Goal: Task Accomplishment & Management: Manage account settings

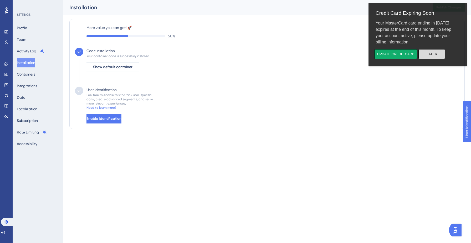
drag, startPoint x: 431, startPoint y: 54, endPoint x: 780, endPoint y: 62, distance: 348.7
click at [431, 54] on button "Later" at bounding box center [432, 54] width 27 height 10
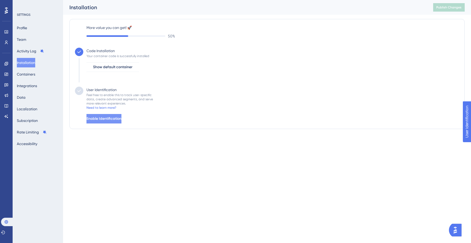
click at [116, 117] on span "Enable Identification" at bounding box center [104, 118] width 35 height 6
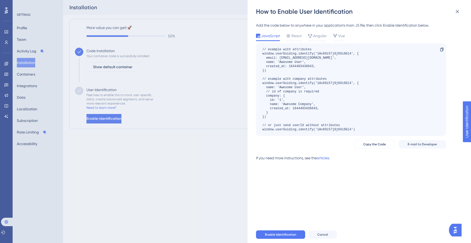
click at [197, 104] on div "How to Enable User Identification Add the code below to anywhere in your applic…" at bounding box center [235, 121] width 471 height 243
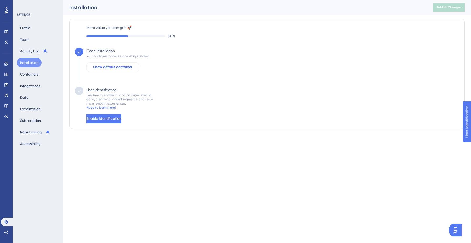
click at [131, 69] on span "Show default container" at bounding box center [112, 67] width 39 height 6
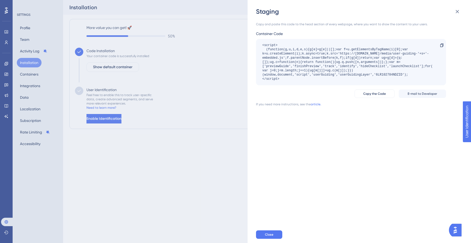
click at [170, 76] on div "Staging Copy and paste this code to the head section of every webpage, where yo…" at bounding box center [235, 121] width 471 height 243
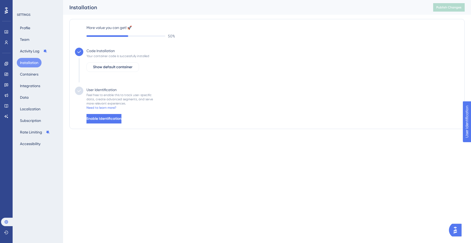
click at [81, 91] on icon at bounding box center [79, 90] width 5 height 5
click at [34, 75] on button "Containers" at bounding box center [29, 73] width 25 height 9
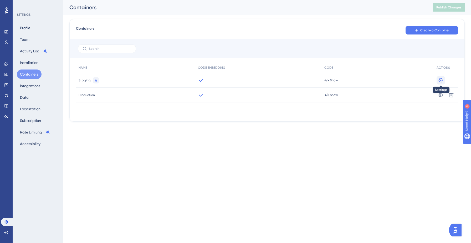
click at [443, 82] on icon at bounding box center [441, 80] width 5 height 5
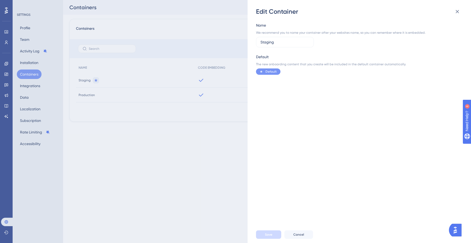
click at [229, 138] on div "Edit Container Name We recommend you to name your container after your websites…" at bounding box center [235, 121] width 471 height 243
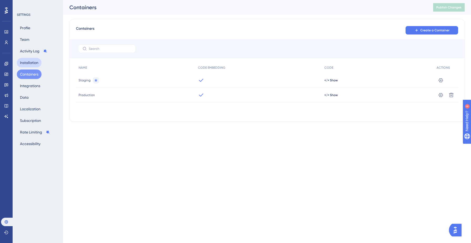
click at [37, 62] on button "Installation" at bounding box center [29, 62] width 25 height 9
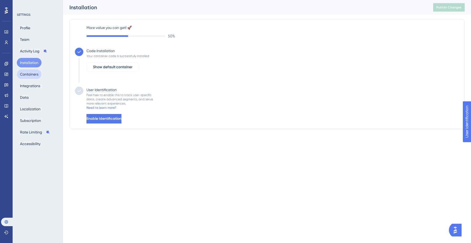
click at [31, 76] on button "Containers" at bounding box center [29, 73] width 25 height 9
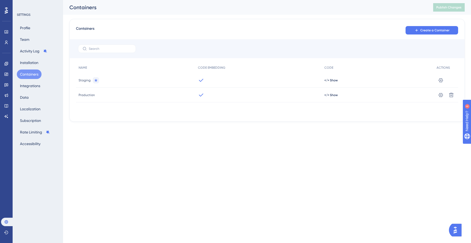
click at [95, 80] on icon at bounding box center [95, 79] width 3 height 3
click at [126, 52] on label at bounding box center [107, 48] width 58 height 8
click at [126, 51] on input "text" at bounding box center [110, 49] width 43 height 4
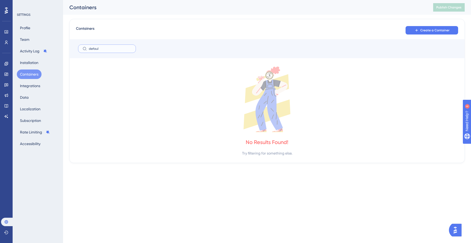
type input "default"
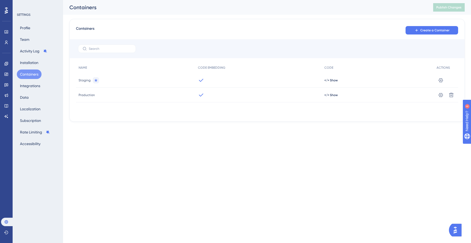
click at [316, 131] on div "Performance Users Engagement Widgets Feedback Product Updates Knowledge Base AI…" at bounding box center [235, 69] width 471 height 138
click at [32, 61] on button "Installation" at bounding box center [29, 62] width 25 height 9
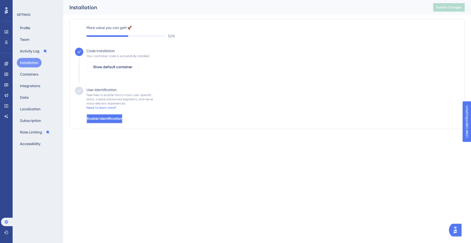
click at [123, 115] on button "Enable Identification" at bounding box center [105, 118] width 36 height 9
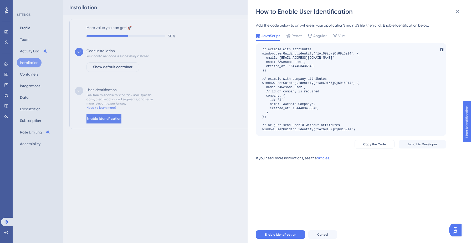
click at [176, 115] on div "How to Enable User Identification Add the code below to anywhere in your applic…" at bounding box center [235, 121] width 471 height 243
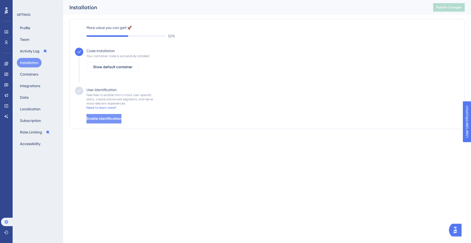
click at [103, 115] on span "Enable Identification" at bounding box center [104, 118] width 35 height 6
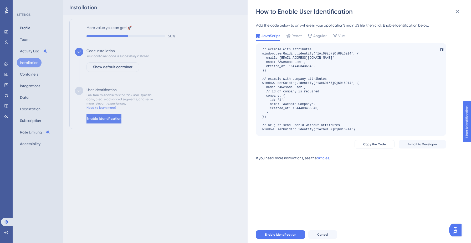
click at [200, 115] on div "How to Enable User Identification Add the code below to anywhere in your applic…" at bounding box center [235, 121] width 471 height 243
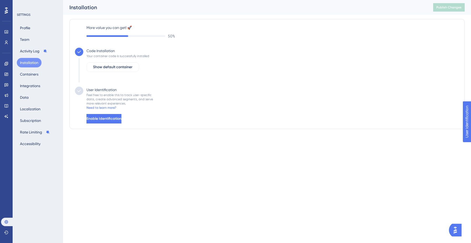
click at [124, 125] on div "More value you can get! 🚀 50 % Code Installation Your container code is success…" at bounding box center [267, 74] width 396 height 110
click at [122, 121] on span "Enable Identification" at bounding box center [104, 118] width 35 height 6
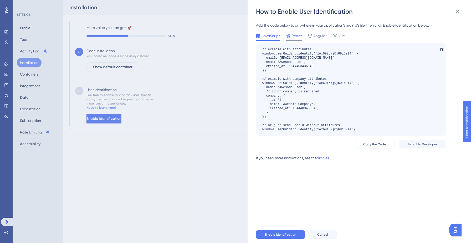
click at [293, 36] on span "React" at bounding box center [297, 36] width 10 height 6
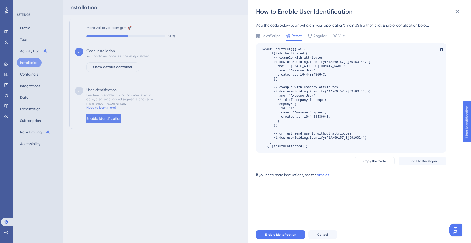
click at [293, 53] on div "React.useEffect(() => { if(isAuthenticated){ // example with attributes window.…" at bounding box center [317, 97] width 108 height 101
click at [282, 63] on div "React.useEffect(() => { if(isAuthenticated){ // example with attributes window.…" at bounding box center [317, 97] width 108 height 101
drag, startPoint x: 282, startPoint y: 63, endPoint x: 315, endPoint y: 63, distance: 33.4
click at [315, 63] on div "React.useEffect(() => { if(isAuthenticated){ // example with attributes window.…" at bounding box center [317, 97] width 108 height 101
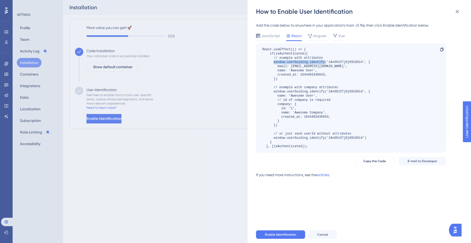
copy div "window.userGuiding.identify"
click at [337, 38] on div "Vue" at bounding box center [339, 36] width 12 height 6
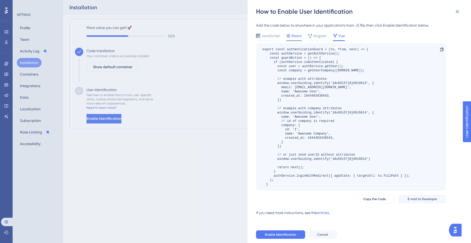
click at [295, 36] on span "React" at bounding box center [297, 36] width 10 height 6
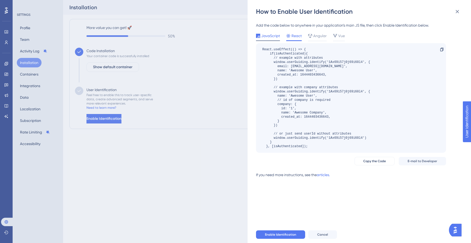
click at [272, 36] on span "JavaScript" at bounding box center [271, 36] width 19 height 6
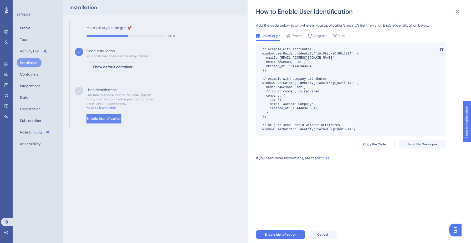
click at [215, 110] on div "How to Enable User Identification Add the code below to anywhere in your applic…" at bounding box center [235, 121] width 471 height 243
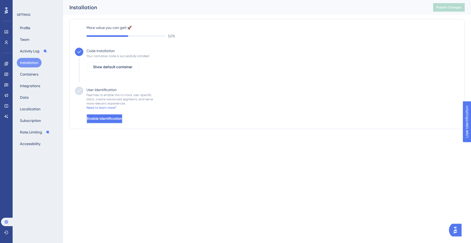
click at [108, 119] on span "Enable Identification" at bounding box center [104, 118] width 35 height 6
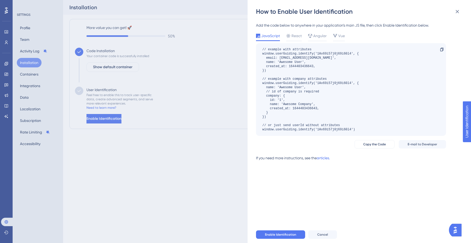
click at [188, 114] on div "How to Enable User Identification Add the code below to anywhere in your applic…" at bounding box center [235, 121] width 471 height 243
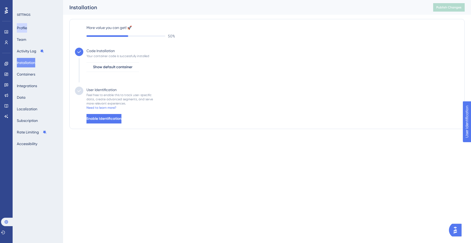
click at [26, 28] on button "Profile" at bounding box center [22, 27] width 10 height 9
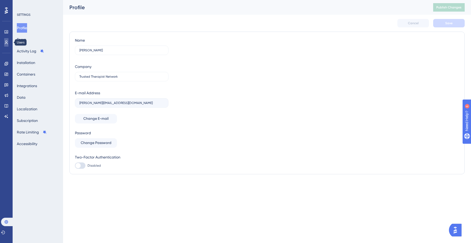
click at [8, 42] on link at bounding box center [6, 42] width 4 height 8
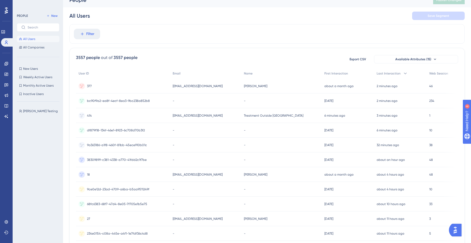
scroll to position [8, 0]
click at [366, 115] on div "6 minutes ago [DATE] 11:51" at bounding box center [348, 115] width 52 height 15
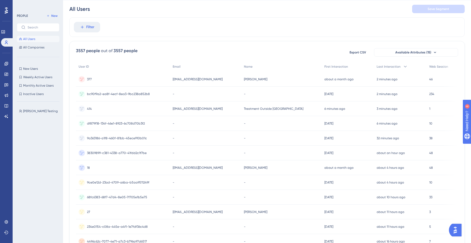
scroll to position [16, 0]
click at [278, 166] on div "[PERSON_NAME] [PERSON_NAME]" at bounding box center [282, 168] width 81 height 15
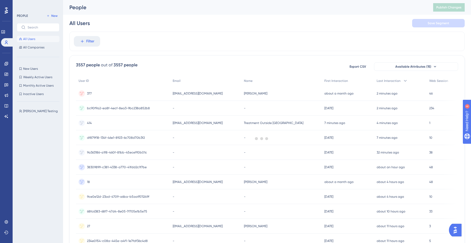
scroll to position [16, 0]
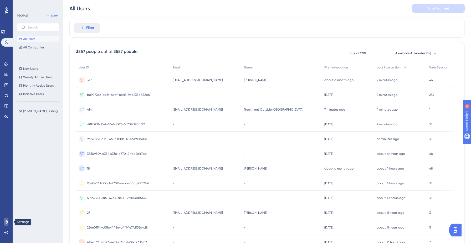
click at [7, 218] on link at bounding box center [6, 222] width 4 height 8
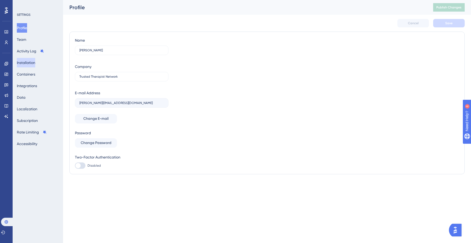
click at [35, 60] on button "Installation" at bounding box center [26, 62] width 18 height 9
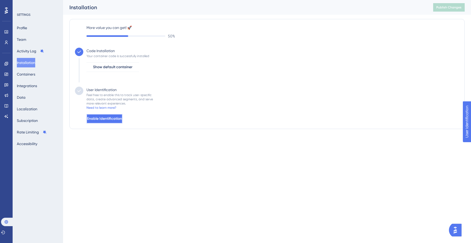
click at [118, 115] on button "Enable Identification" at bounding box center [105, 118] width 36 height 9
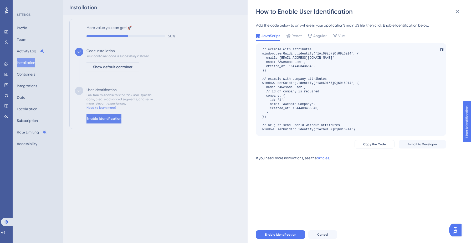
click at [240, 149] on div "How to Enable User Identification Add the code below to anywhere in your applic…" at bounding box center [235, 121] width 471 height 243
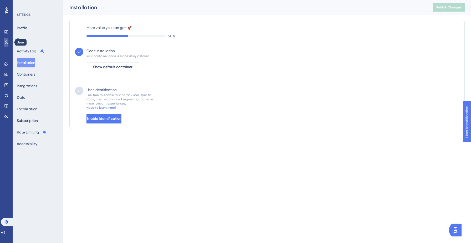
click at [4, 46] on link at bounding box center [6, 42] width 4 height 8
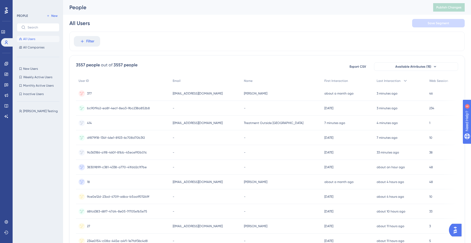
click at [287, 112] on div "-" at bounding box center [282, 108] width 81 height 15
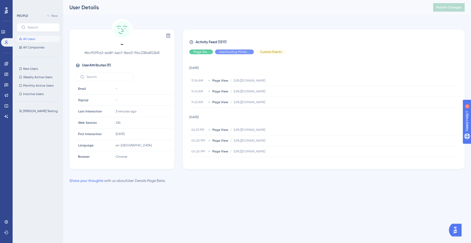
click at [32, 40] on span "All Users" at bounding box center [29, 39] width 12 height 4
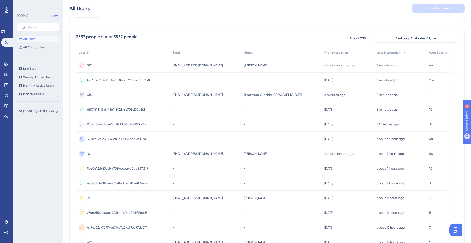
scroll to position [182, 0]
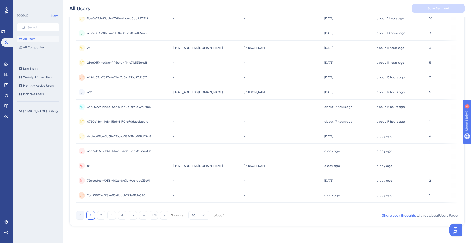
click at [155, 175] on div "72accd4c-9058-402c-847b-9b6fdce33c9f 72accd4c-9058-402c-847b-9b6fdce33c9f" at bounding box center [123, 180] width 94 height 15
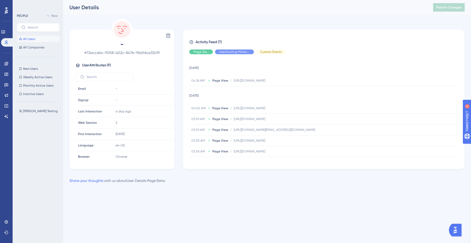
click at [44, 39] on button "All Users" at bounding box center [38, 39] width 43 height 6
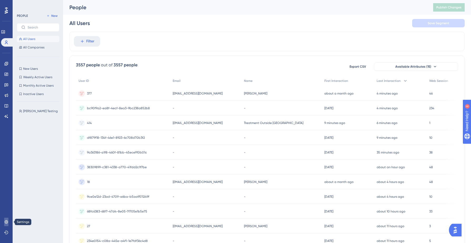
click at [8, 218] on link at bounding box center [6, 222] width 4 height 8
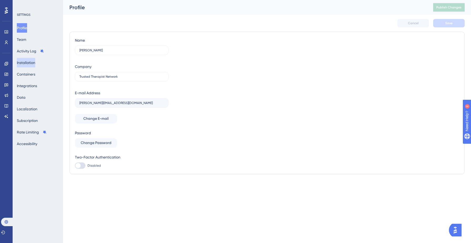
click at [35, 66] on button "Installation" at bounding box center [26, 62] width 18 height 9
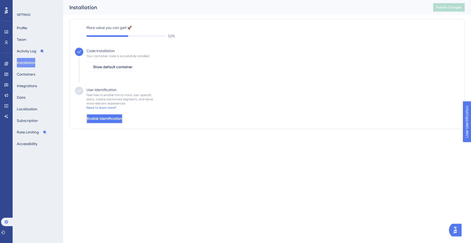
click at [122, 121] on span "Enable Identification" at bounding box center [104, 118] width 35 height 6
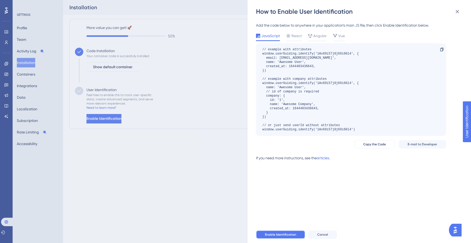
click at [292, 234] on span "Enable Identification" at bounding box center [280, 234] width 31 height 4
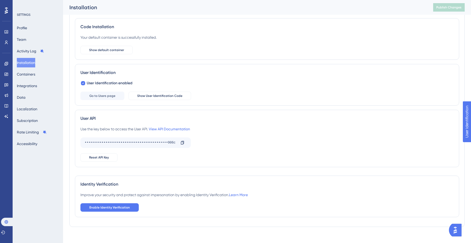
scroll to position [27, 0]
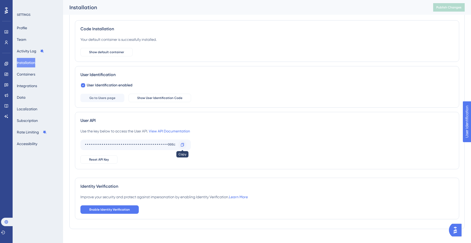
click at [184, 146] on icon at bounding box center [182, 145] width 4 height 4
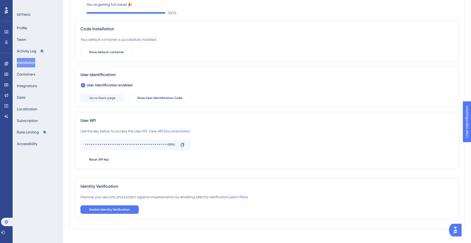
scroll to position [26, 0]
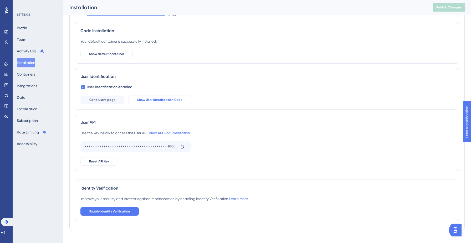
click at [166, 98] on span "Show User Identification Code" at bounding box center [159, 100] width 45 height 4
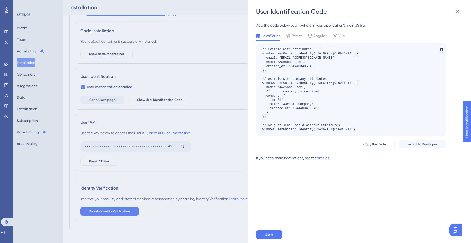
click at [185, 112] on div "User Identification Code Add the code below to anywhere in your application’s m…" at bounding box center [235, 121] width 471 height 243
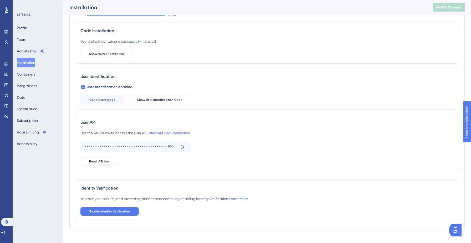
scroll to position [0, 0]
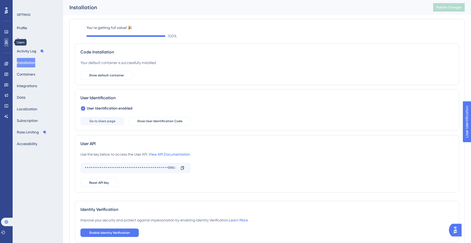
click at [7, 43] on icon at bounding box center [6, 42] width 4 height 4
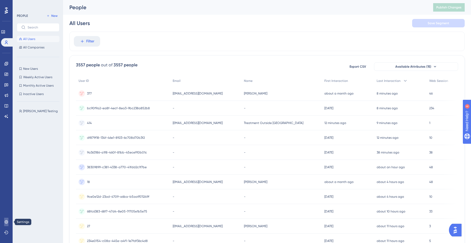
click at [4, 222] on link at bounding box center [6, 222] width 4 height 8
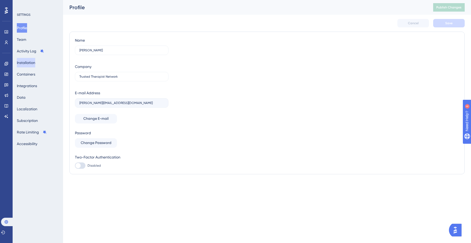
click at [35, 61] on button "Installation" at bounding box center [26, 62] width 18 height 9
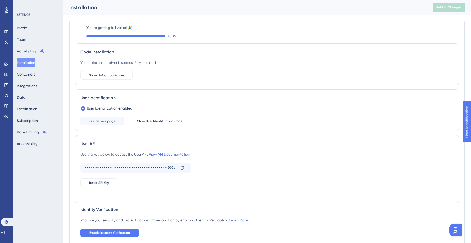
click at [7, 10] on icon at bounding box center [6, 10] width 3 height 7
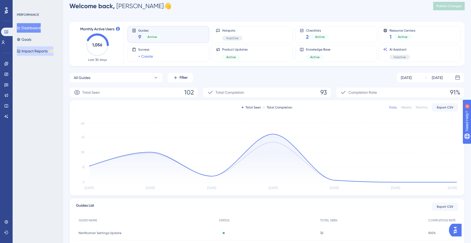
click at [48, 51] on button "Impact Reports BETA" at bounding box center [35, 50] width 37 height 9
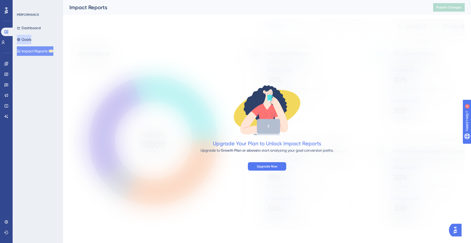
click at [31, 38] on button "Goals" at bounding box center [24, 39] width 14 height 9
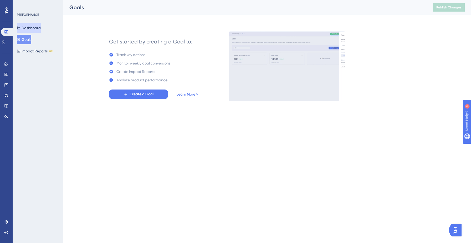
click at [35, 29] on button "Dashboard" at bounding box center [29, 27] width 24 height 9
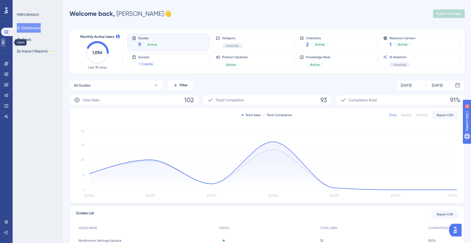
click at [5, 43] on icon at bounding box center [3, 43] width 3 height 4
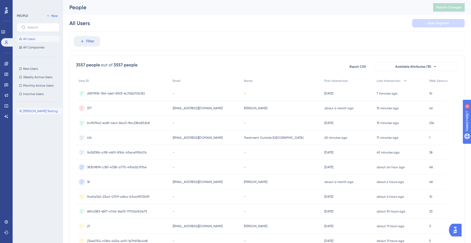
click at [44, 112] on button "[PERSON_NAME] Testing [PERSON_NAME] Testing" at bounding box center [40, 111] width 46 height 6
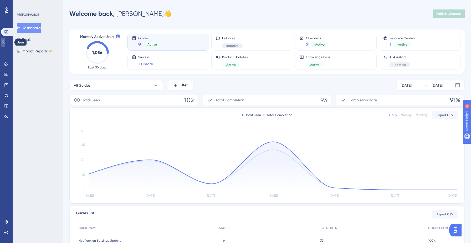
click at [5, 45] on link at bounding box center [3, 42] width 4 height 8
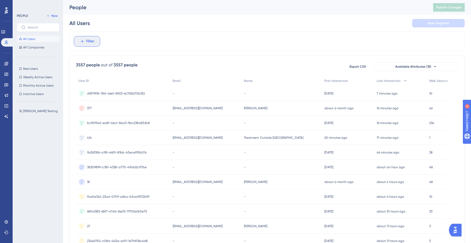
click at [88, 41] on span "Filter" at bounding box center [90, 41] width 8 height 6
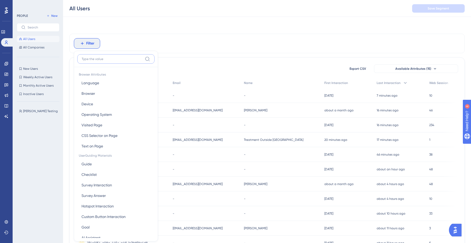
scroll to position [22, 0]
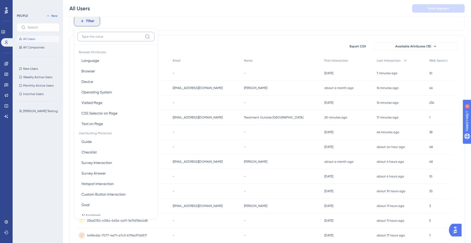
click at [119, 38] on input at bounding box center [112, 36] width 61 height 4
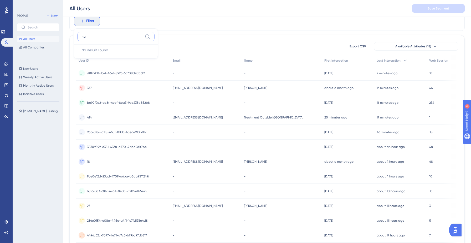
type input "h"
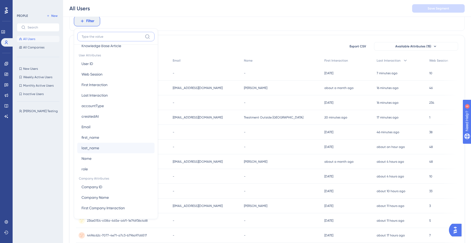
scroll to position [231, 0]
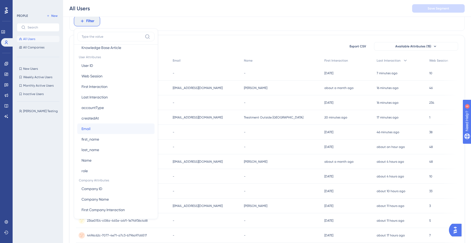
click at [119, 130] on button "Email Email" at bounding box center [115, 128] width 77 height 11
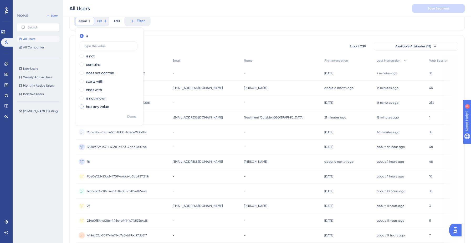
click at [111, 104] on div "has any value" at bounding box center [108, 106] width 57 height 6
click at [135, 106] on span "Done" at bounding box center [131, 105] width 9 height 6
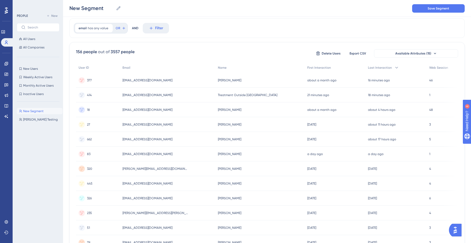
scroll to position [11, 0]
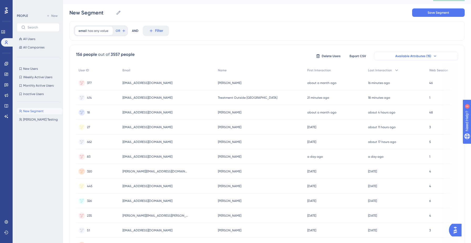
click at [398, 59] on button "Available Attributes (15)" at bounding box center [416, 56] width 84 height 8
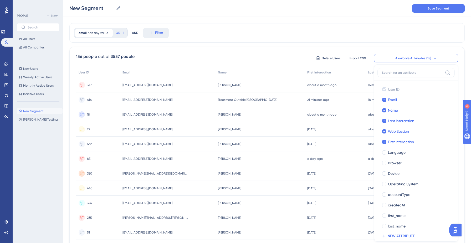
scroll to position [38, 0]
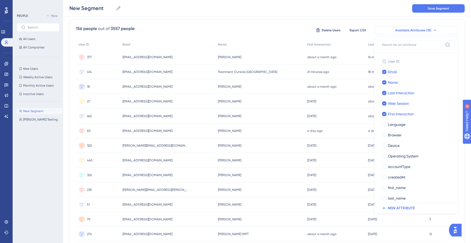
click at [414, 32] on button "Available Attributes (15)" at bounding box center [416, 30] width 84 height 8
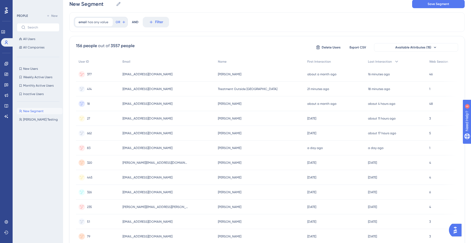
scroll to position [0, 0]
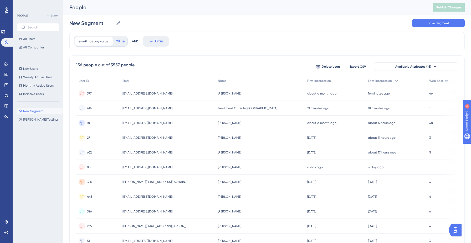
click at [119, 23] on icon at bounding box center [119, 23] width 4 height 4
click at [114, 23] on input "New Segment" at bounding box center [91, 22] width 44 height 7
type input "New"
type input "Registered Users"
click at [45, 140] on div "Registered Users Registered Users [PERSON_NAME] Testing [PERSON_NAME] Testing" at bounding box center [40, 170] width 46 height 128
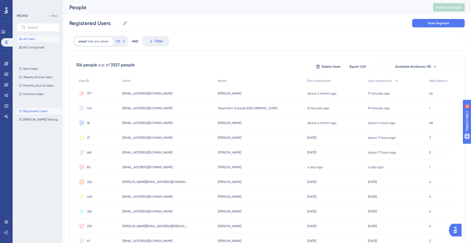
click at [44, 37] on button "All Users" at bounding box center [38, 39] width 43 height 6
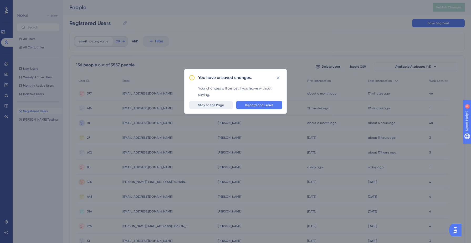
click at [224, 105] on span "Stay on the Page" at bounding box center [211, 105] width 26 height 4
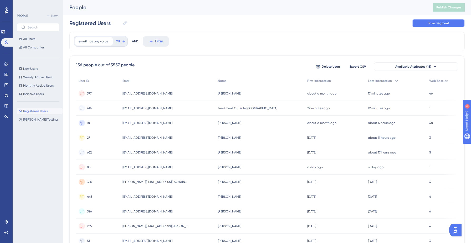
click at [425, 20] on button "Save Segment" at bounding box center [439, 23] width 53 height 8
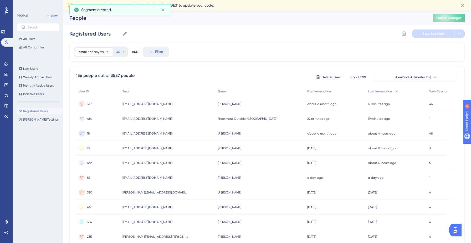
click at [38, 127] on div "Registered Users Registered Users [PERSON_NAME] Testing [PERSON_NAME] Testing" at bounding box center [40, 170] width 46 height 128
click at [39, 114] on div "Registered Users Registered Users [PERSON_NAME] Testing [PERSON_NAME] Testing" at bounding box center [40, 170] width 46 height 128
click at [41, 112] on span "Registered Users" at bounding box center [35, 111] width 24 height 4
click at [123, 53] on icon at bounding box center [124, 52] width 2 height 2
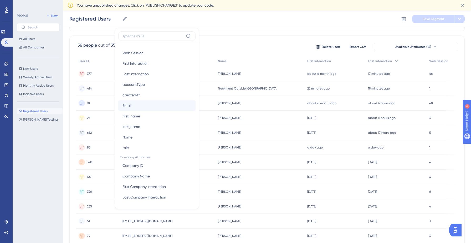
scroll to position [33, 0]
click at [47, 165] on div "Registered Users Registered Users [PERSON_NAME] Testing [PERSON_NAME] Testing" at bounding box center [40, 170] width 46 height 128
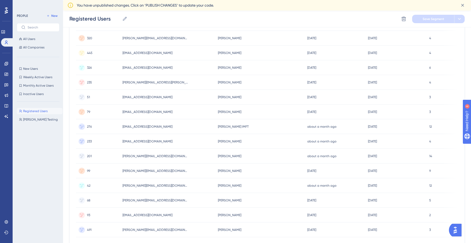
scroll to position [193, 0]
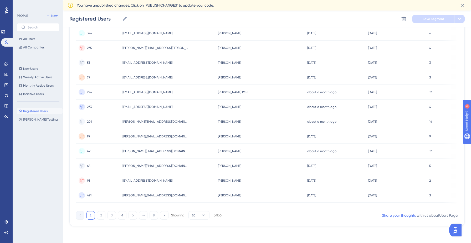
click at [188, 120] on div "[PERSON_NAME][EMAIL_ADDRESS][DOMAIN_NAME] [PERSON_NAME][EMAIL_ADDRESS][DOMAIN_N…" at bounding box center [168, 121] width 96 height 15
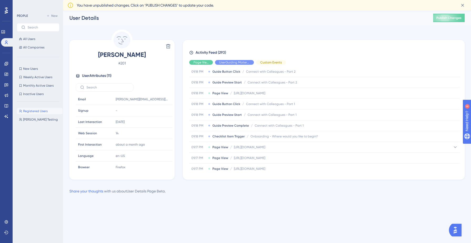
scroll to position [128, 0]
